Goal: Transaction & Acquisition: Purchase product/service

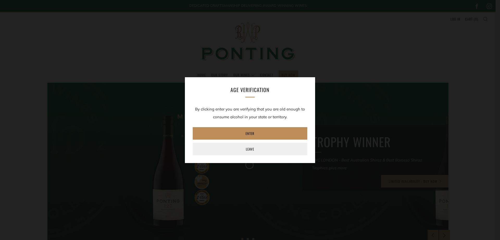
click at [270, 130] on link "Enter" at bounding box center [250, 133] width 115 height 12
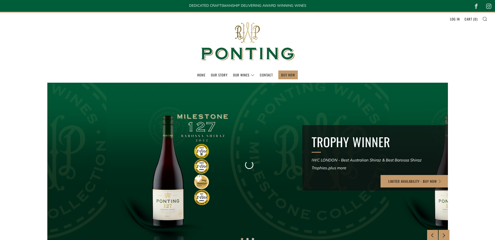
click at [285, 74] on link "BUY NOW" at bounding box center [288, 75] width 14 height 8
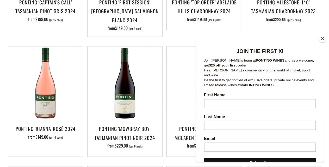
scroll to position [52, 0]
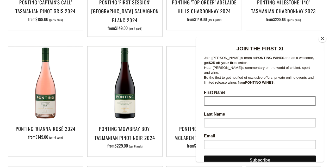
click at [270, 97] on input "First Name" at bounding box center [260, 101] width 112 height 9
type input "Aaron"
type input "Wharton"
type input "aaron_wharton@hotmail.com"
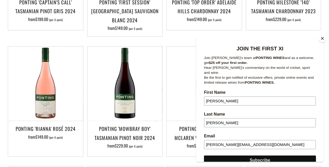
drag, startPoint x: 269, startPoint y: 141, endPoint x: 197, endPoint y: 134, distance: 72.3
click at [197, 134] on div "JOIN THE FIRST XI Join Ricky's team at PONTING WINES and as a welcome, get $25 …" at bounding box center [260, 94] width 128 height 218
click at [245, 157] on input "Subscribe" at bounding box center [260, 160] width 112 height 9
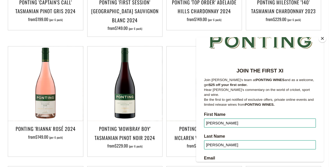
scroll to position [123, 0]
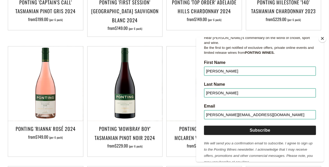
click at [259, 126] on input "Subscribe" at bounding box center [260, 130] width 112 height 9
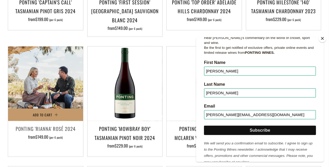
click at [39, 87] on img at bounding box center [45, 84] width 75 height 75
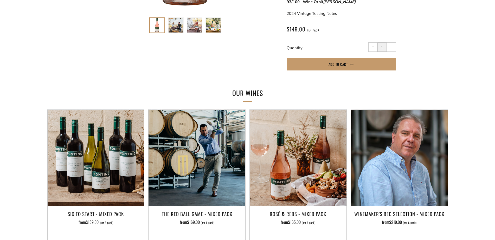
scroll to position [260, 0]
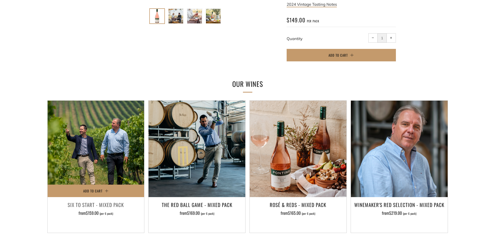
click at [109, 134] on img at bounding box center [96, 149] width 97 height 97
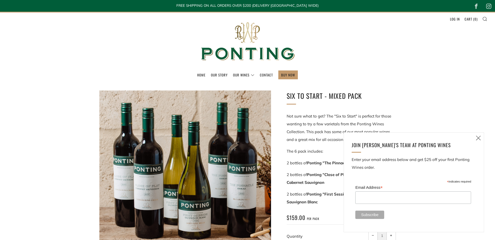
click at [477, 138] on icon at bounding box center [479, 138] width 6 height 7
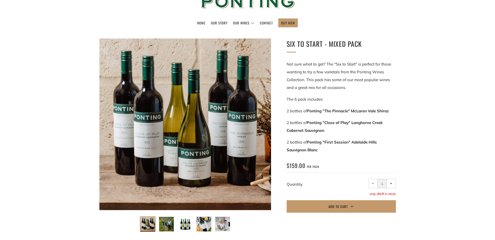
scroll to position [78, 0]
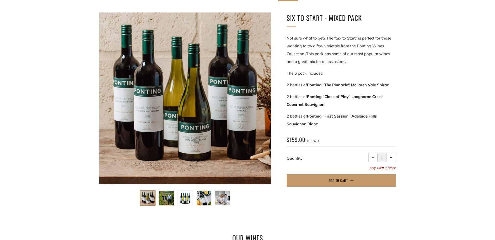
click at [183, 199] on img at bounding box center [185, 198] width 15 height 15
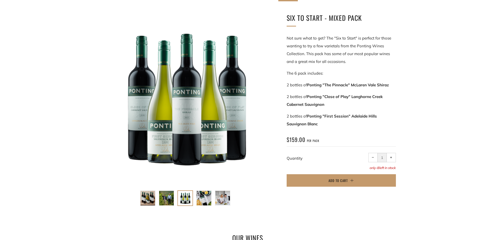
click at [220, 200] on img at bounding box center [223, 198] width 15 height 15
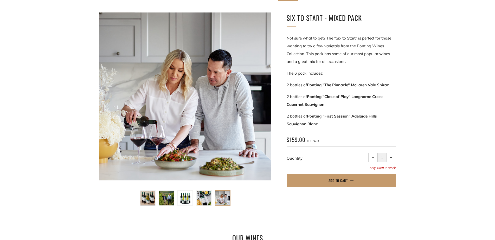
click at [210, 198] on img at bounding box center [204, 198] width 15 height 15
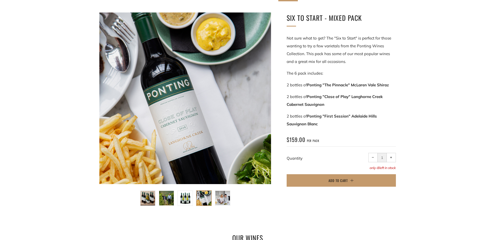
click at [148, 195] on img at bounding box center [148, 198] width 15 height 15
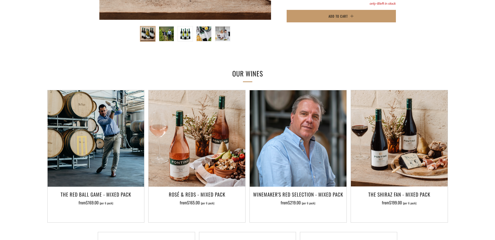
scroll to position [260, 0]
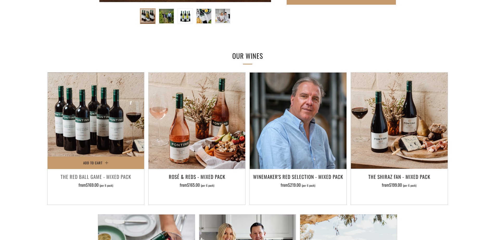
click at [98, 131] on img at bounding box center [96, 121] width 97 height 97
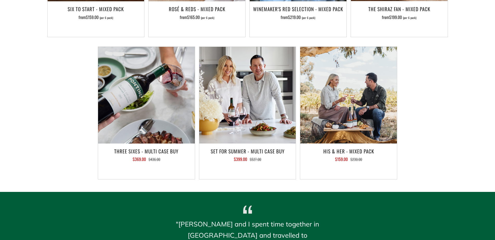
scroll to position [364, 0]
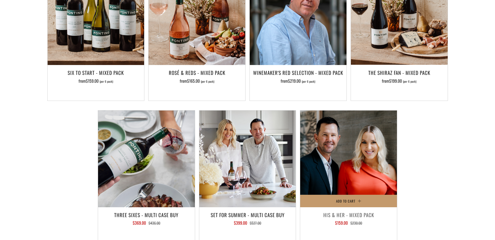
click at [321, 173] on img at bounding box center [348, 159] width 97 height 97
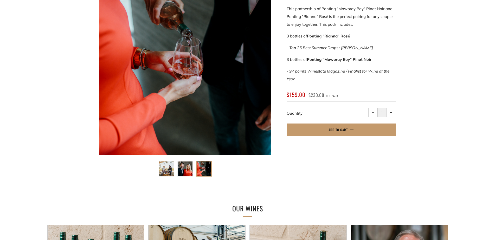
scroll to position [104, 0]
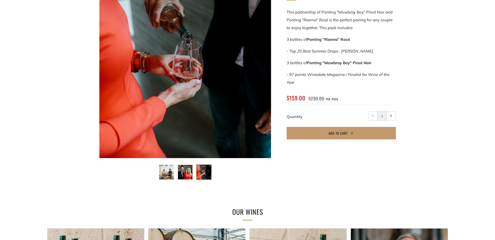
click at [189, 176] on img at bounding box center [185, 172] width 15 height 15
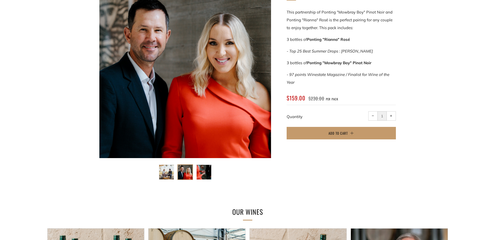
click at [199, 175] on img at bounding box center [204, 172] width 15 height 15
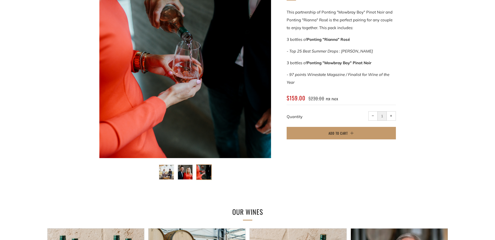
click at [163, 170] on img at bounding box center [166, 172] width 15 height 15
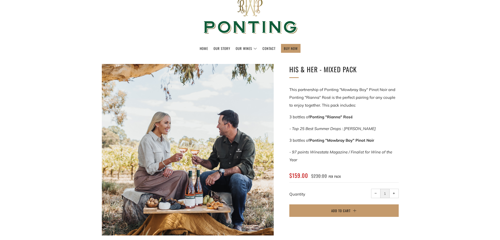
scroll to position [26, 0]
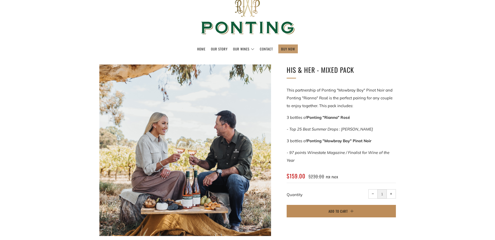
click at [346, 210] on span "Add to Cart" at bounding box center [338, 211] width 19 height 5
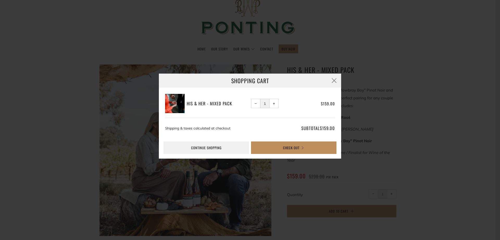
click at [318, 149] on button "Check Out" at bounding box center [293, 148] width 85 height 12
